Goal: Register for event/course

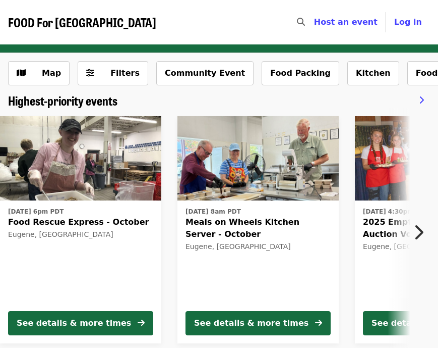
click at [418, 231] on icon "chevron-right icon" at bounding box center [419, 232] width 10 height 19
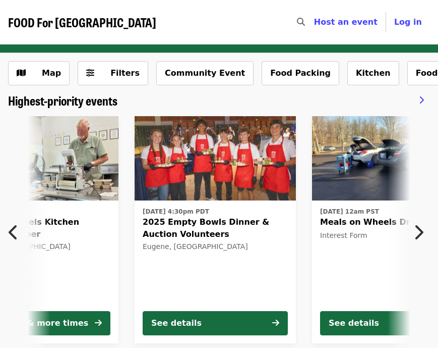
click at [418, 231] on icon "chevron-right icon" at bounding box center [419, 232] width 10 height 19
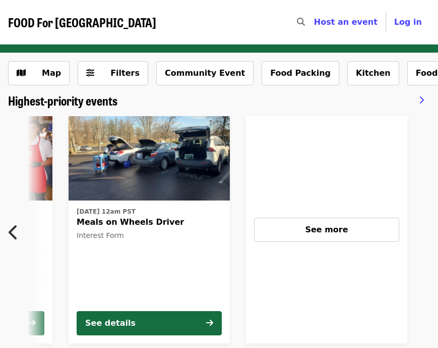
scroll to position [0, 485]
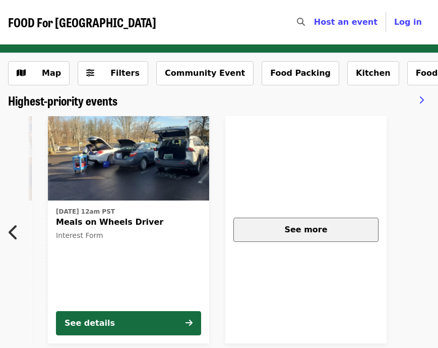
click at [288, 225] on span "See more" at bounding box center [306, 230] width 43 height 10
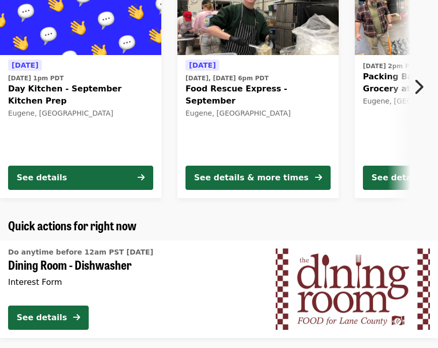
scroll to position [422, 0]
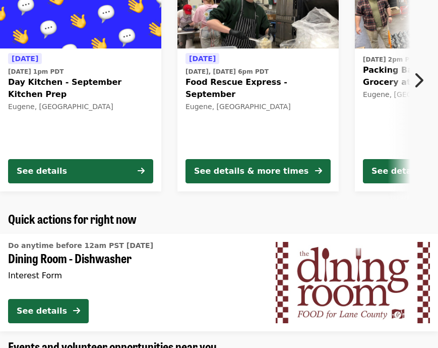
click at [422, 81] on icon "chevron-right icon" at bounding box center [419, 80] width 10 height 19
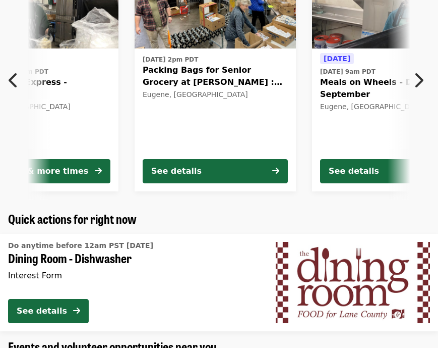
click at [422, 81] on icon "chevron-right icon" at bounding box center [419, 80] width 10 height 19
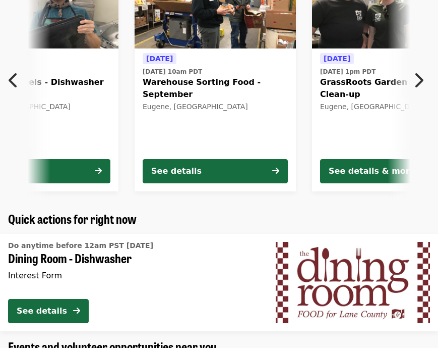
click at [422, 81] on icon "chevron-right icon" at bounding box center [419, 80] width 10 height 19
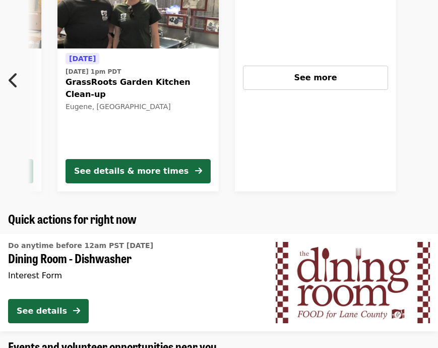
scroll to position [0, 840]
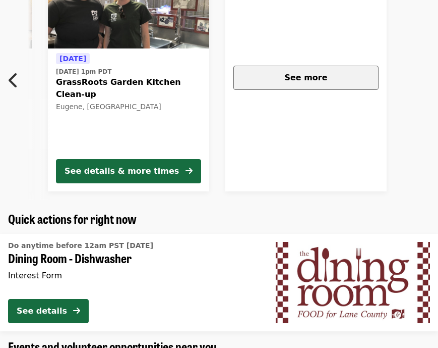
click at [332, 82] on div "See more" at bounding box center [306, 78] width 128 height 12
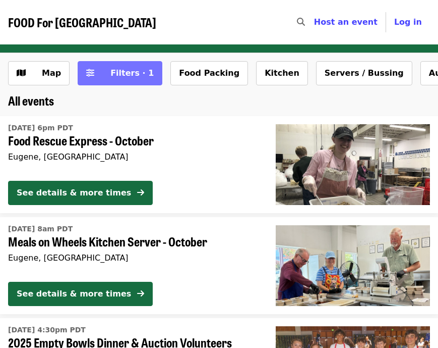
click at [121, 75] on span "Filters · 1" at bounding box center [132, 73] width 43 height 10
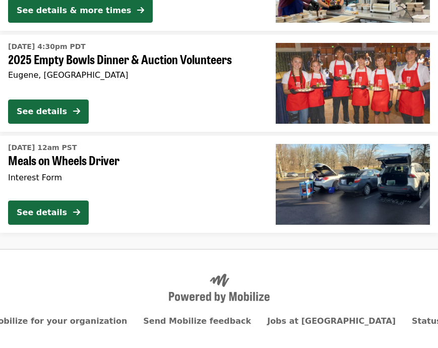
scroll to position [844, 0]
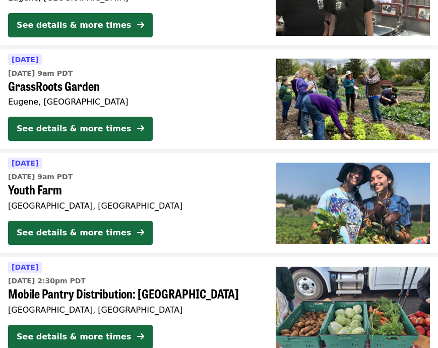
scroll to position [709, 0]
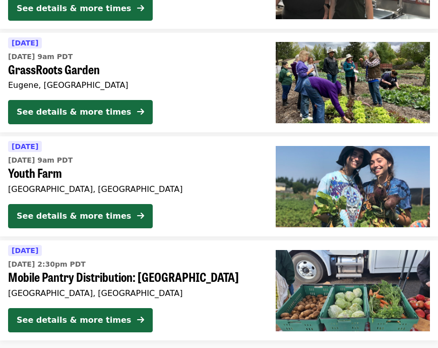
click at [123, 86] on div "Eugene, [GEOGRAPHIC_DATA]" at bounding box center [134, 85] width 252 height 10
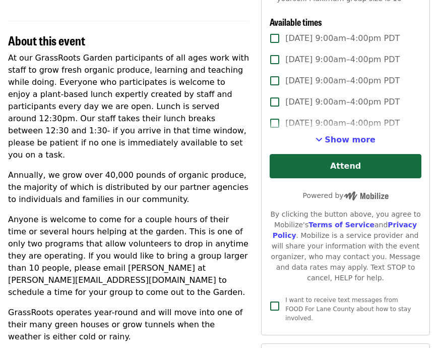
scroll to position [309, 0]
